Goal: Information Seeking & Learning: Find specific page/section

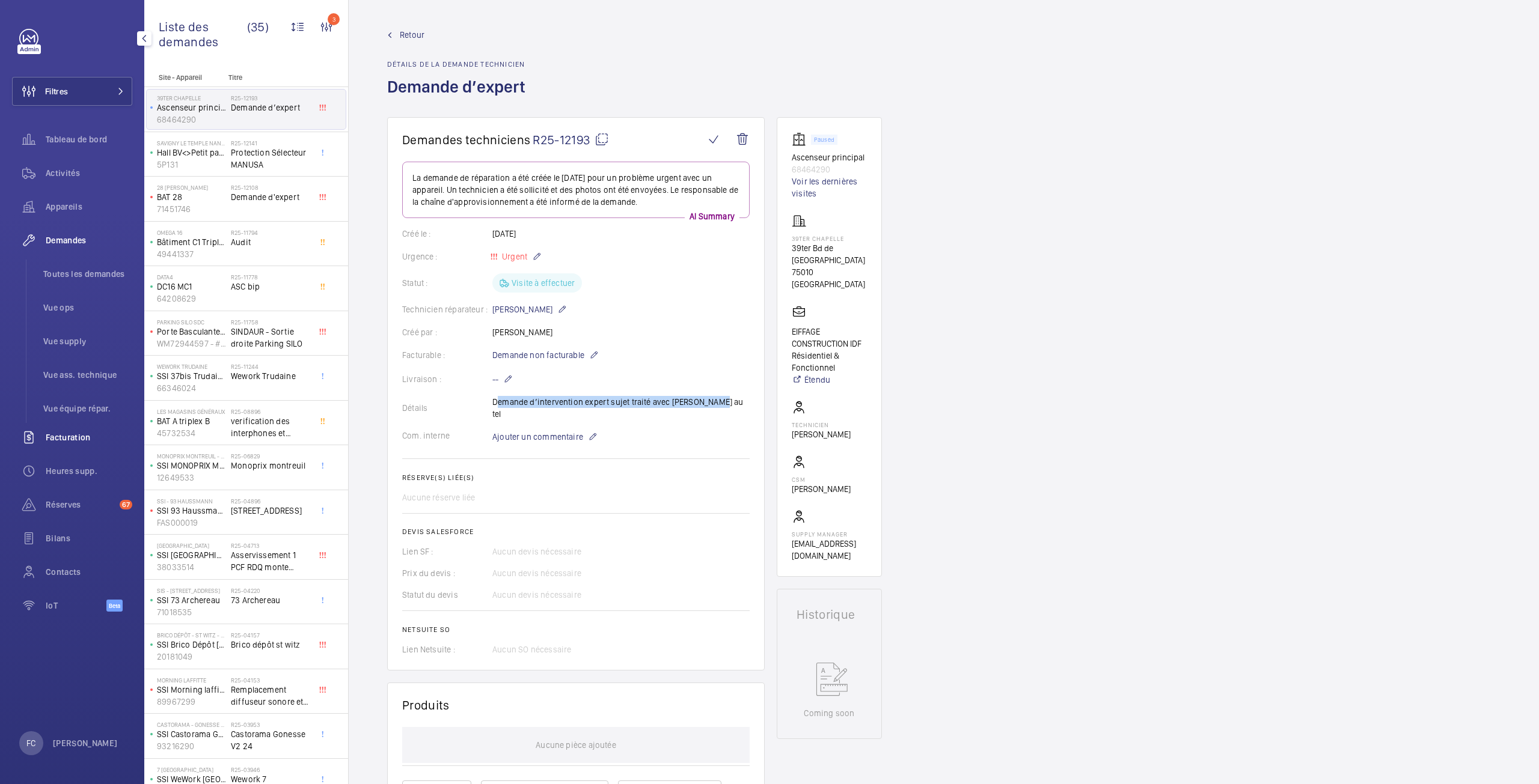
scroll to position [60, 0]
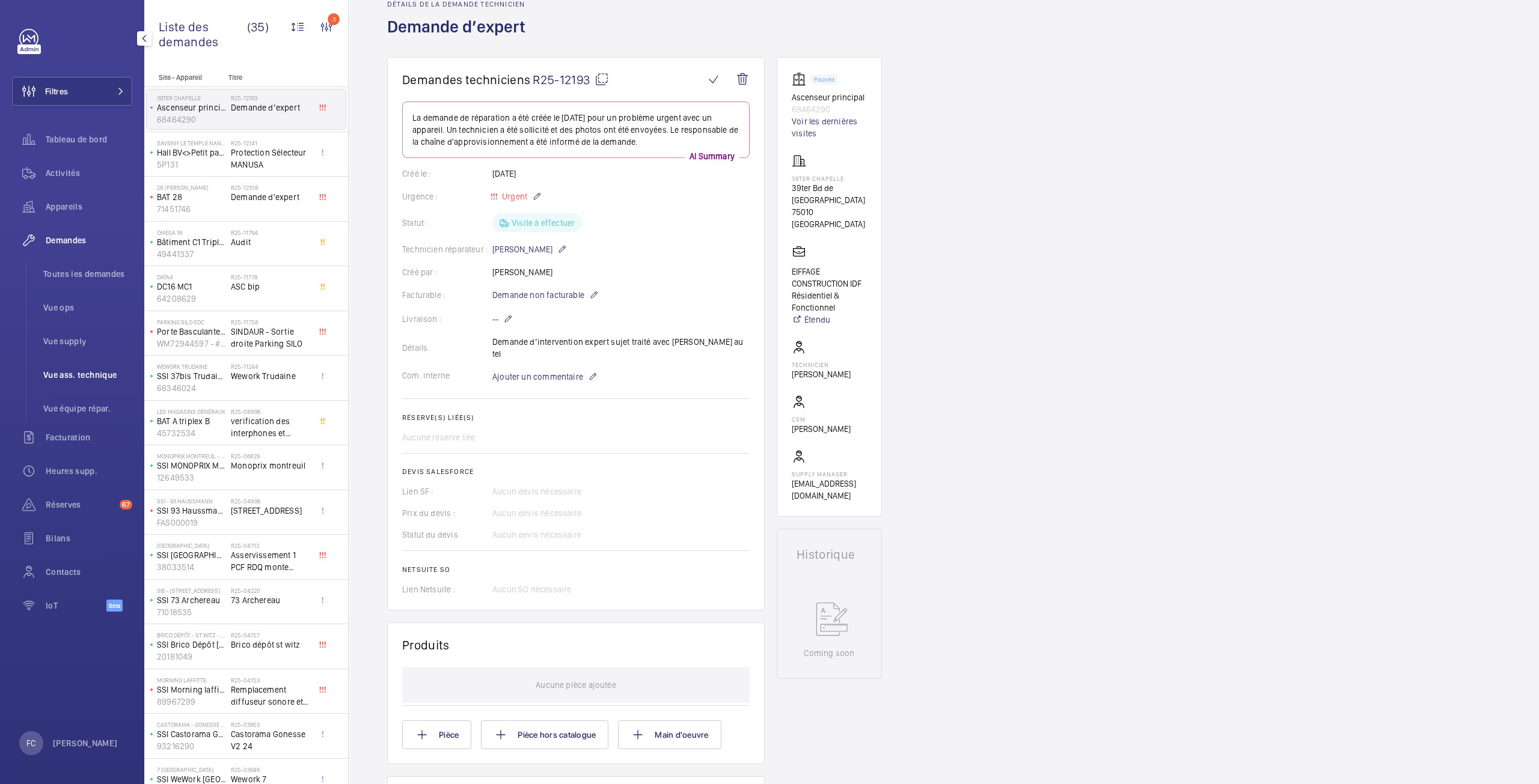
click at [83, 374] on span "Vue ass. technique" at bounding box center [88, 374] width 89 height 12
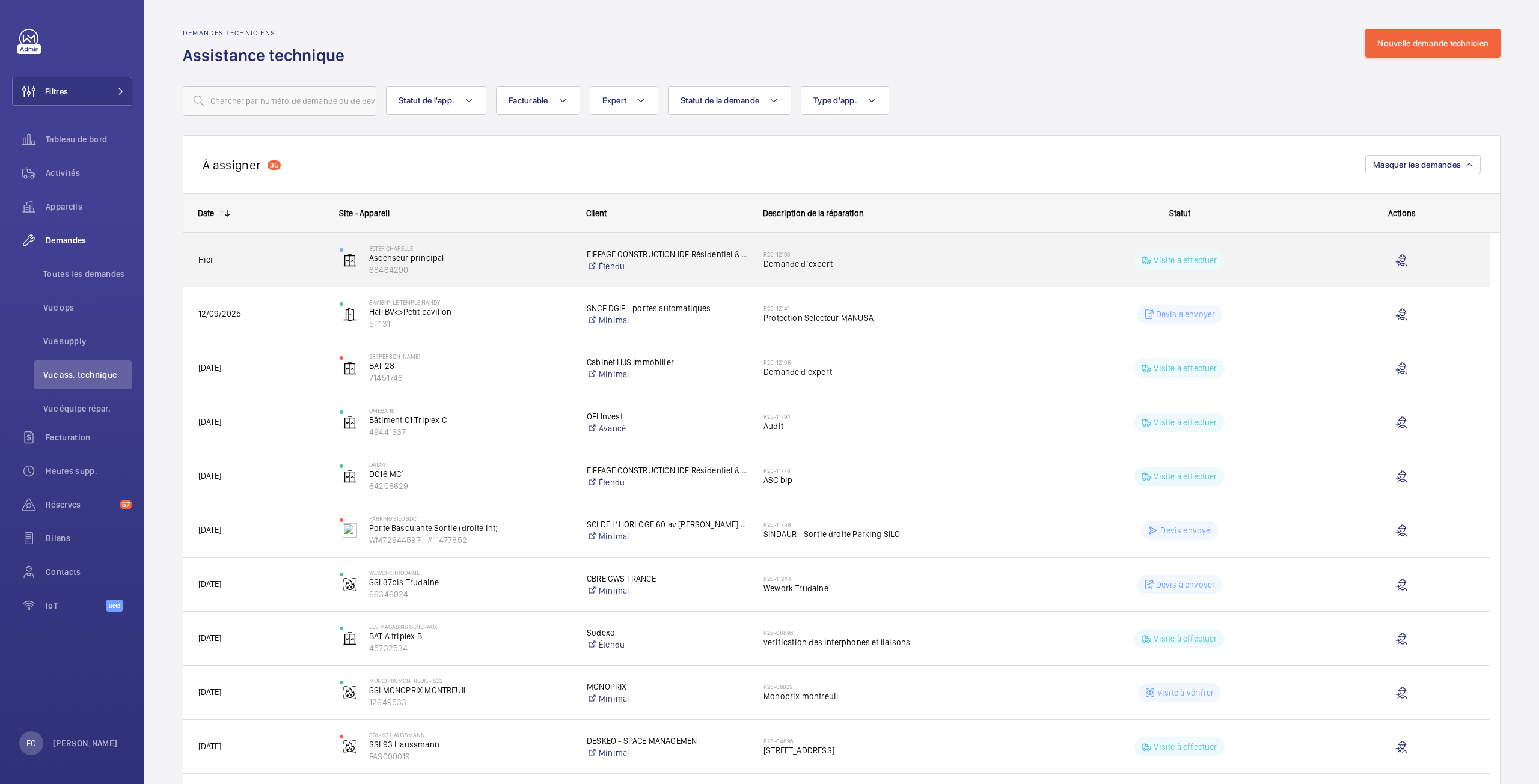
click at [799, 268] on span "Demande d’expert" at bounding box center [897, 263] width 267 height 12
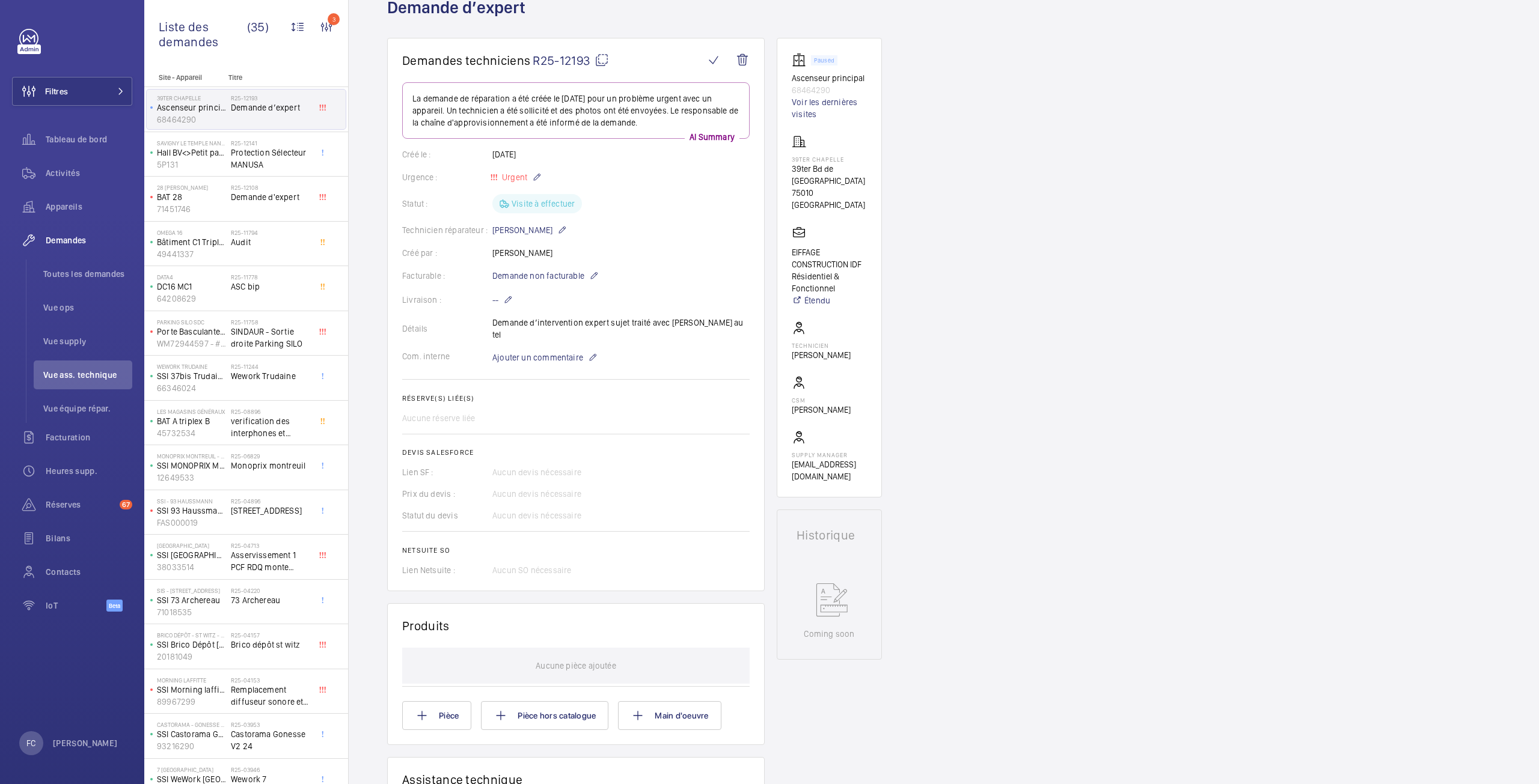
scroll to position [120, 0]
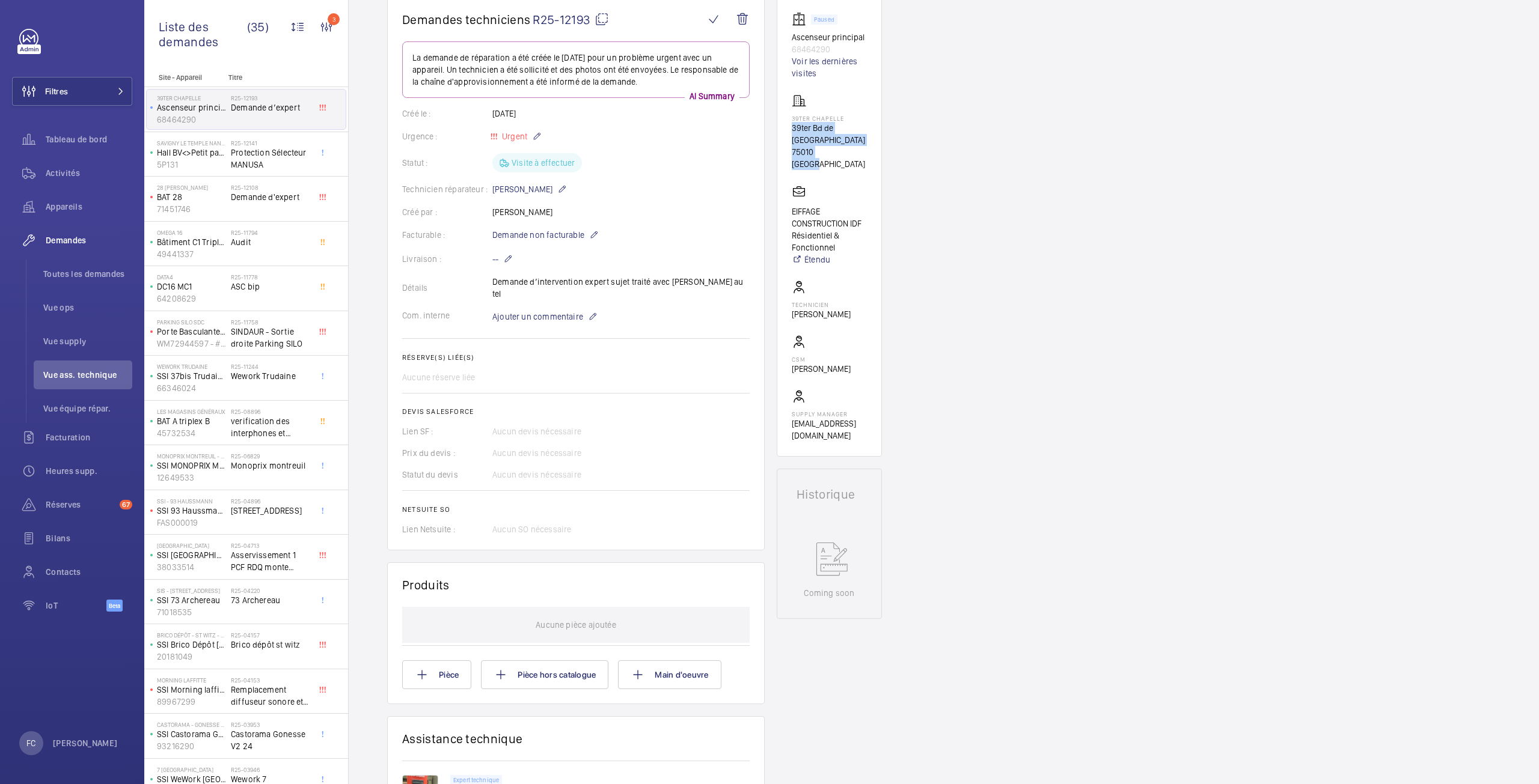
drag, startPoint x: 841, startPoint y: 154, endPoint x: 787, endPoint y: 125, distance: 61.3
click at [787, 125] on wm-front-card "Paused Ascenseur principal 68464290 Voir les dernières visites 39ter Chapelle […" at bounding box center [829, 227] width 105 height 460
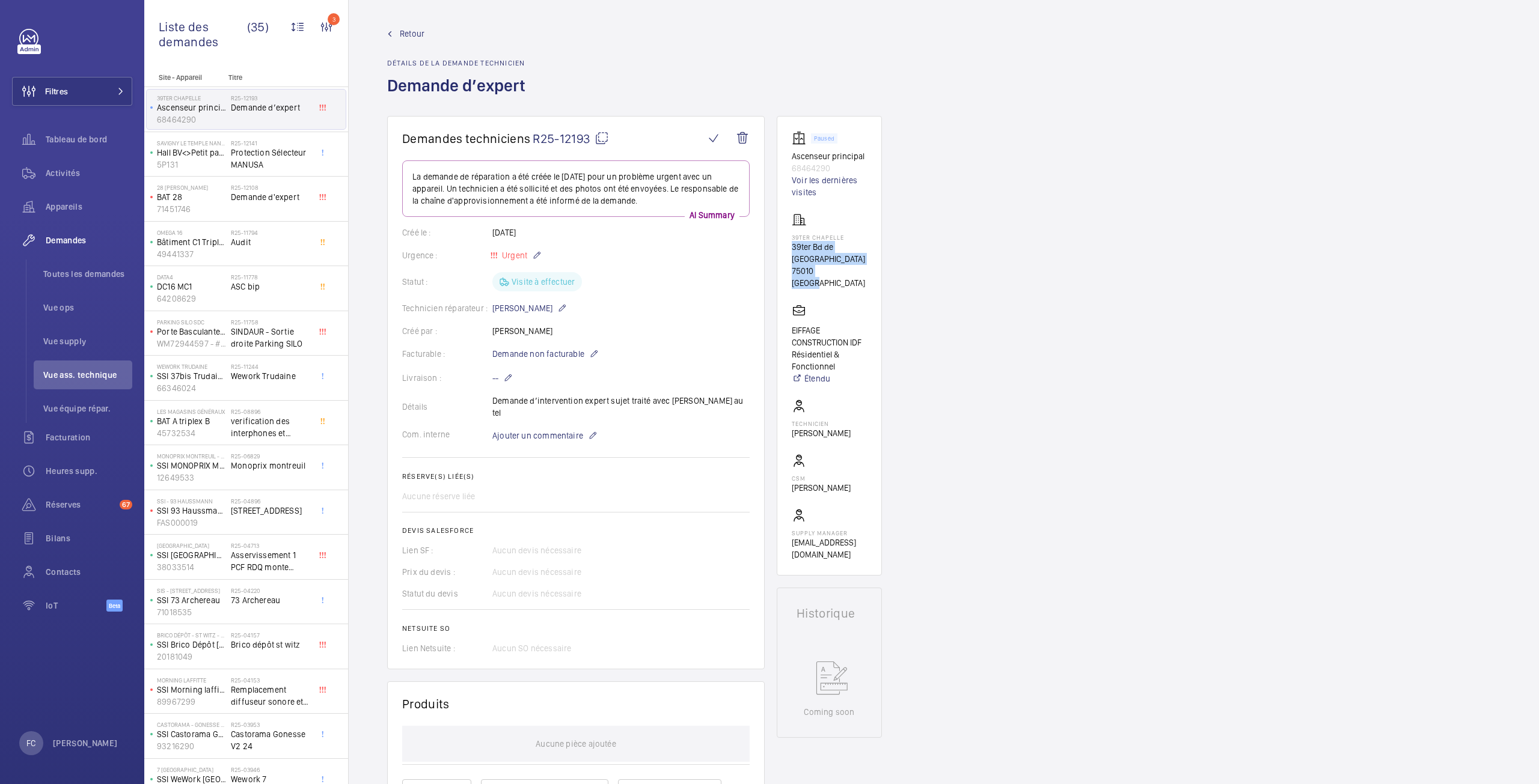
scroll to position [0, 0]
click at [803, 188] on link "Voir les dernières visites" at bounding box center [829, 187] width 75 height 24
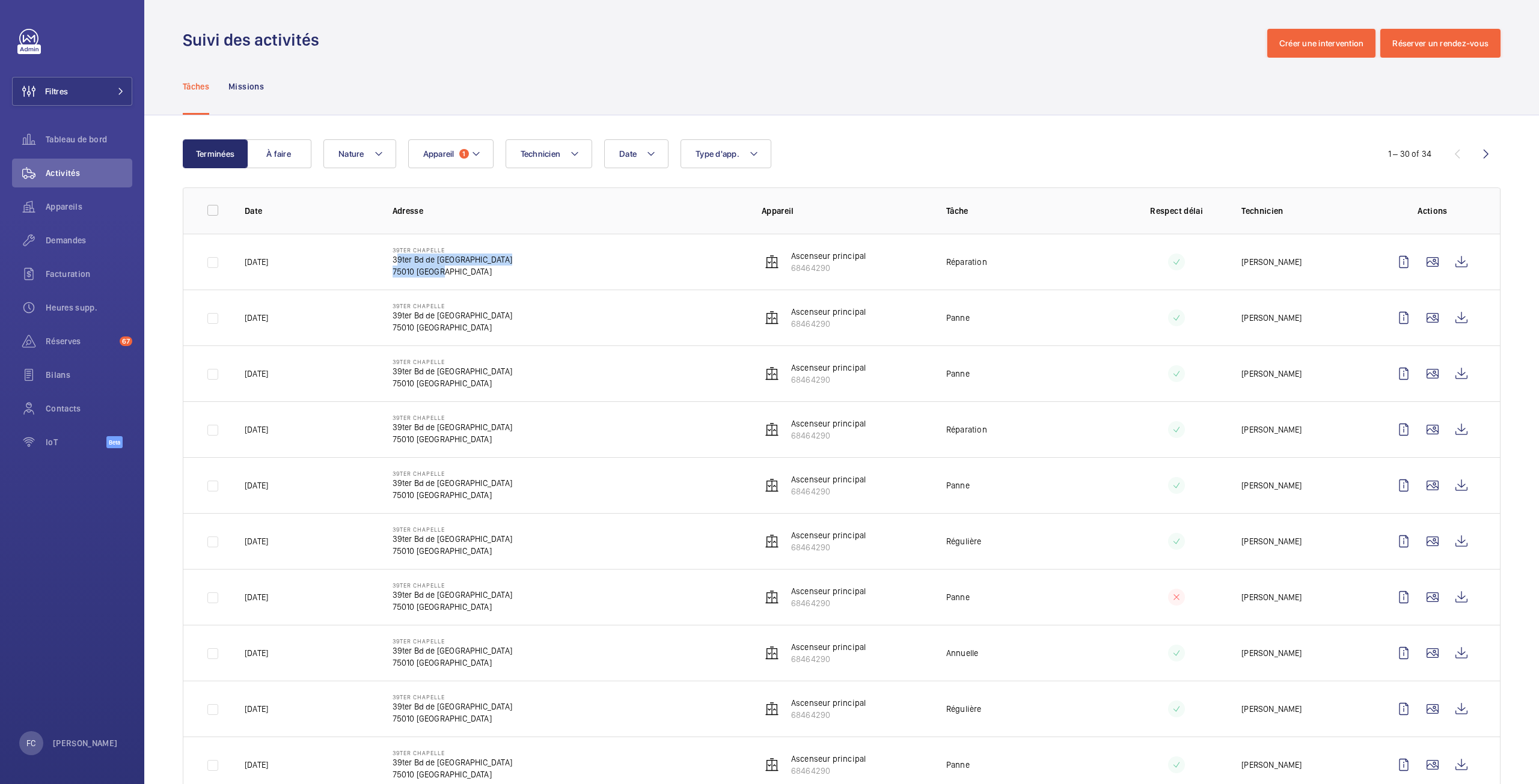
drag, startPoint x: 392, startPoint y: 260, endPoint x: 440, endPoint y: 281, distance: 52.4
click at [440, 281] on td "39ter Chapelle [STREET_ADDRESS]" at bounding box center [558, 262] width 369 height 56
copy div "39ter Bd de [GEOGRAPHIC_DATA]"
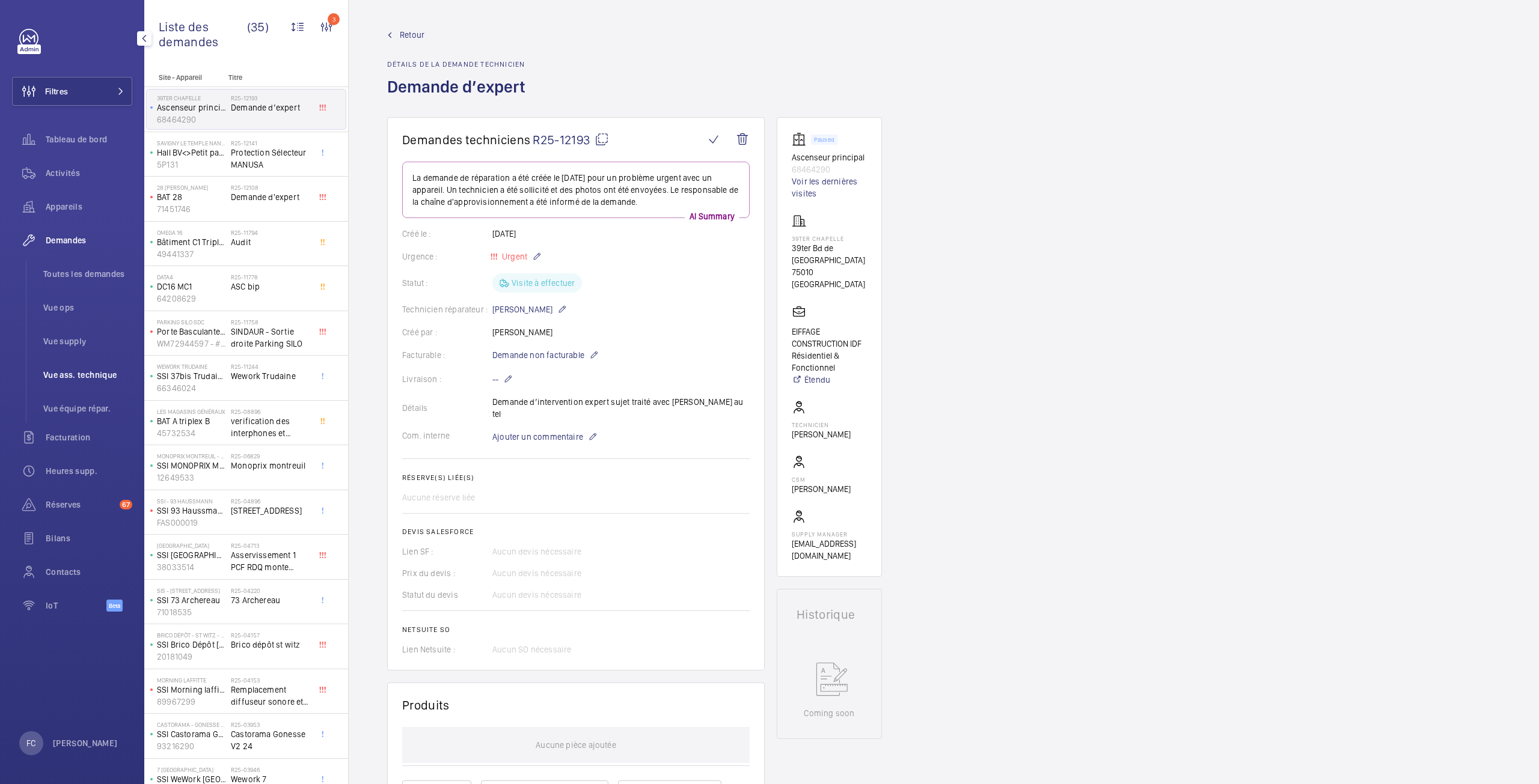
click at [59, 377] on span "Vue ass. technique" at bounding box center [88, 374] width 89 height 12
click at [58, 374] on span "Vue ass. technique" at bounding box center [88, 374] width 89 height 12
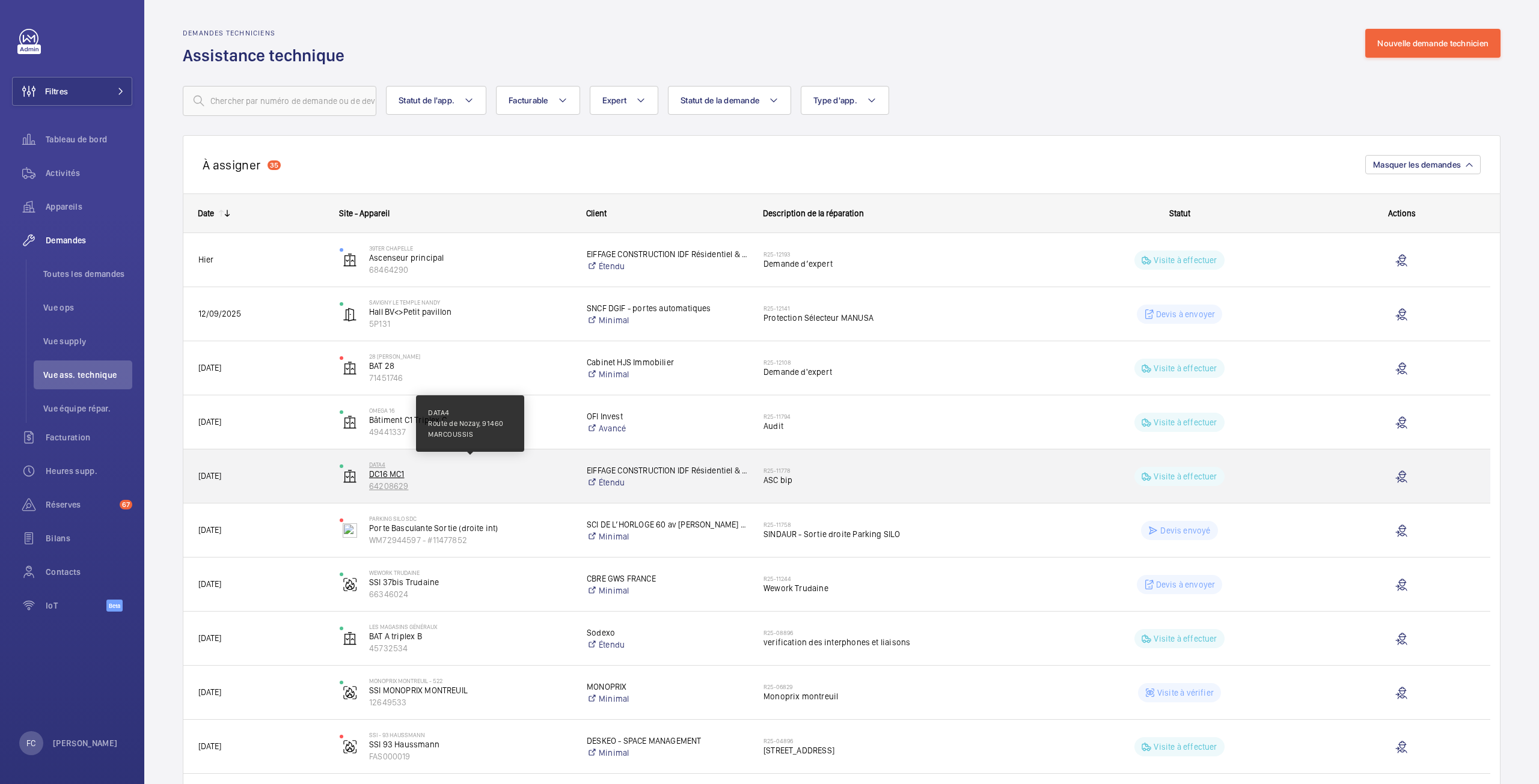
click at [376, 467] on p "DATA4" at bounding box center [470, 465] width 202 height 7
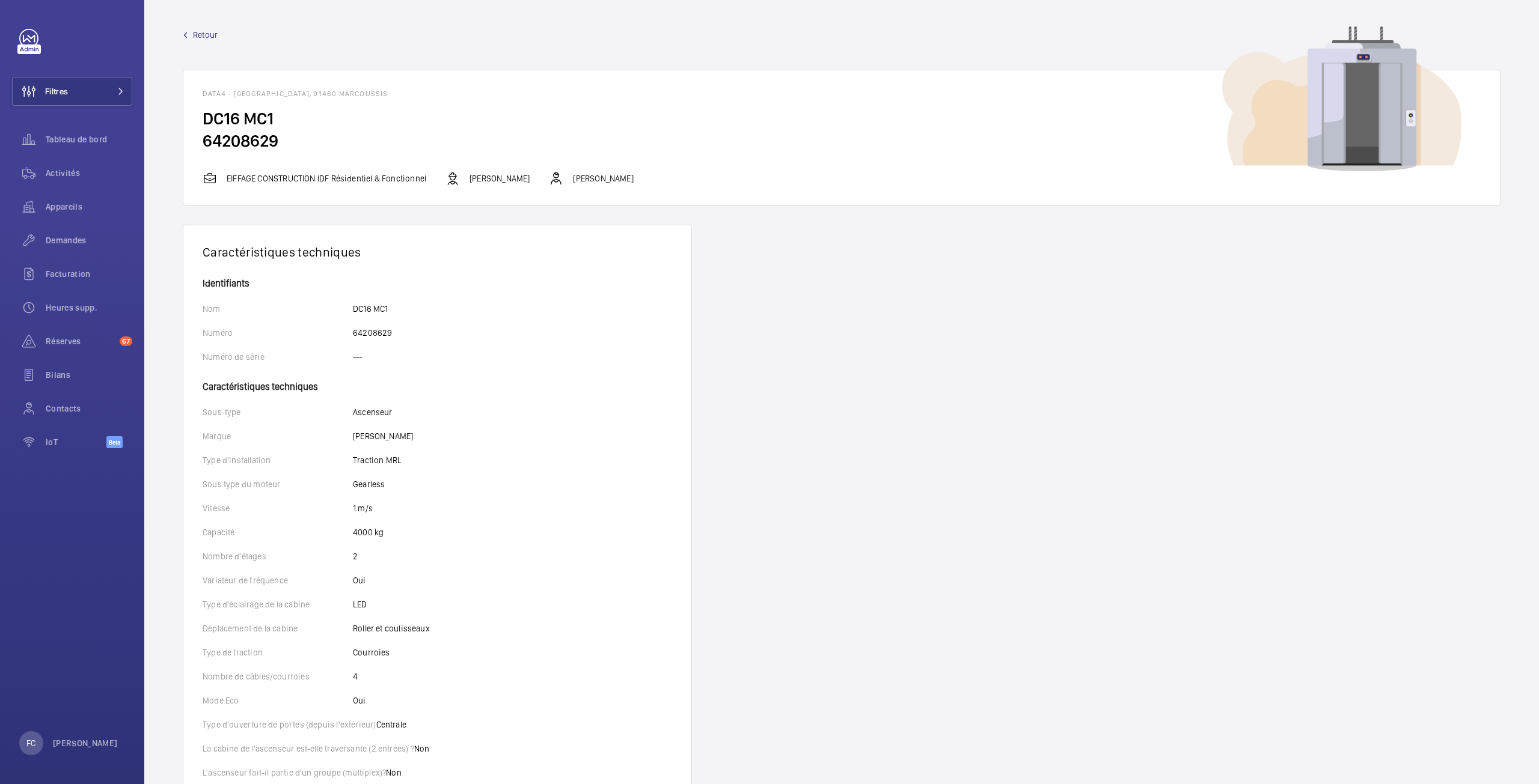
drag, startPoint x: 286, startPoint y: 145, endPoint x: 189, endPoint y: 140, distance: 97.1
click at [189, 140] on wm-front-card-body "DC16 MC1 64208629" at bounding box center [842, 139] width 1317 height 64
drag, startPoint x: 204, startPoint y: 135, endPoint x: 300, endPoint y: 116, distance: 97.9
click at [300, 116] on h2 "DC16 MC1" at bounding box center [842, 119] width 1278 height 22
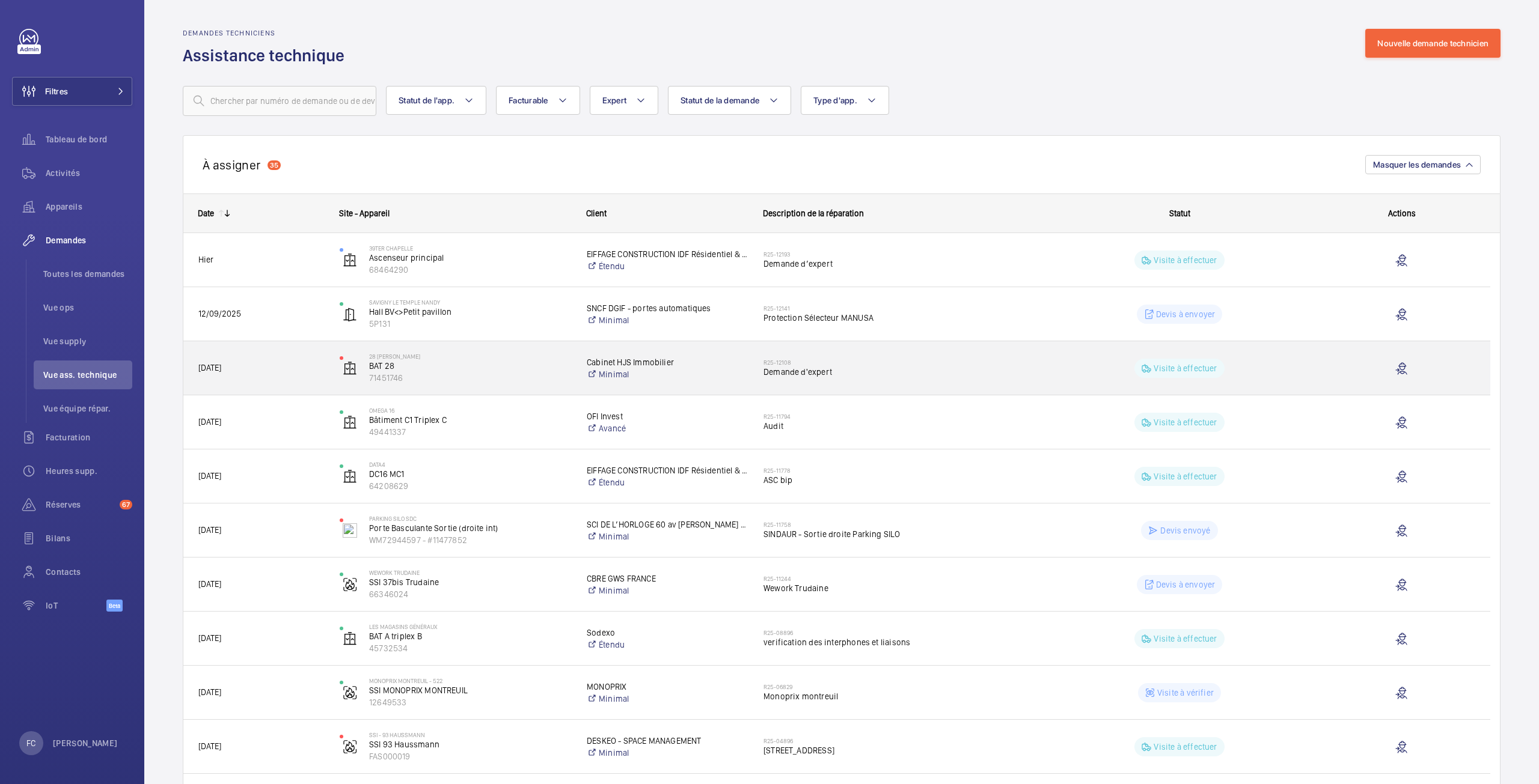
click at [754, 371] on div "R25-12108 Demande d'expert" at bounding box center [889, 368] width 281 height 54
